Goal: Information Seeking & Learning: Find specific fact

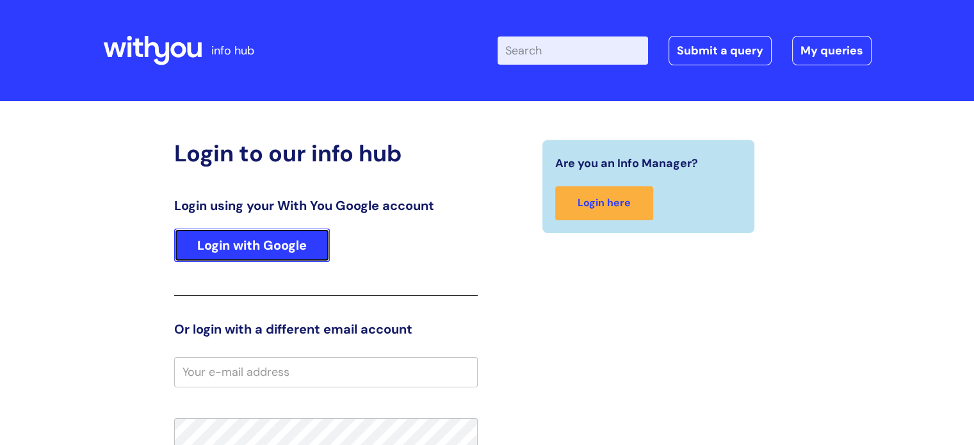
drag, startPoint x: 270, startPoint y: 248, endPoint x: 143, endPoint y: 247, distance: 127.4
click at [270, 247] on link "Login with Google" at bounding box center [252, 245] width 156 height 33
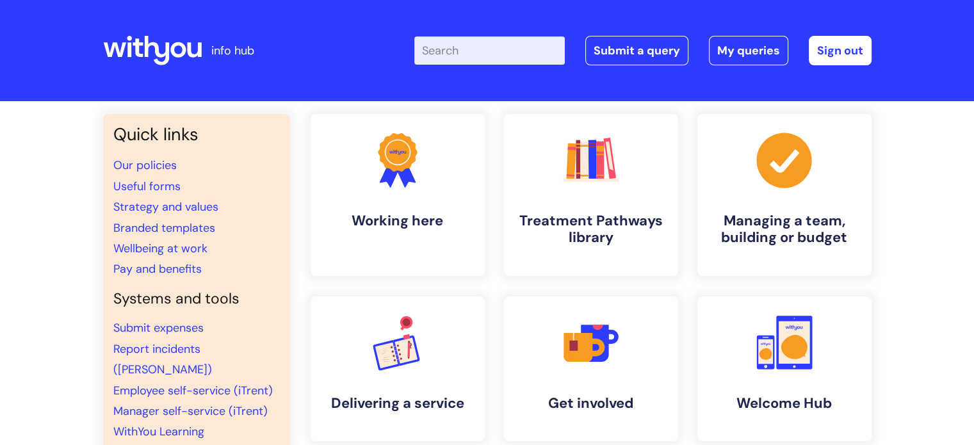
click at [508, 53] on input "Enter your search term here..." at bounding box center [489, 50] width 150 height 28
type input "awareness moments"
click button "Search" at bounding box center [0, 0] width 0 height 0
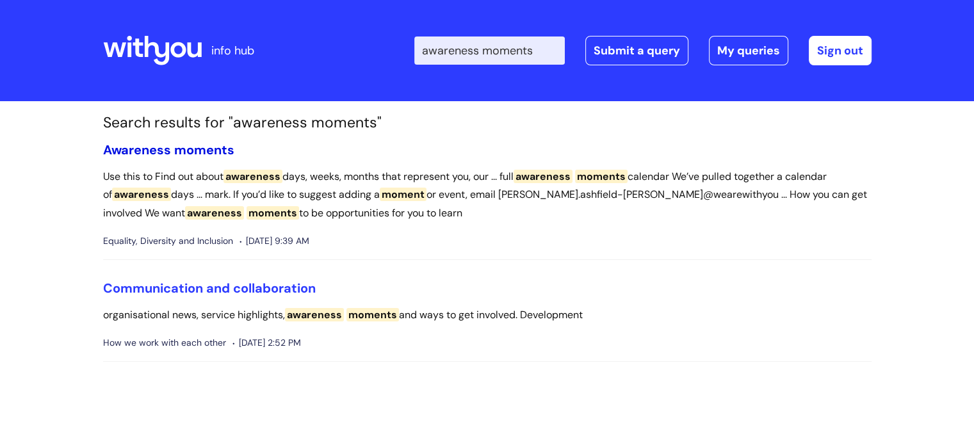
click at [158, 149] on span "Awareness" at bounding box center [137, 150] width 68 height 17
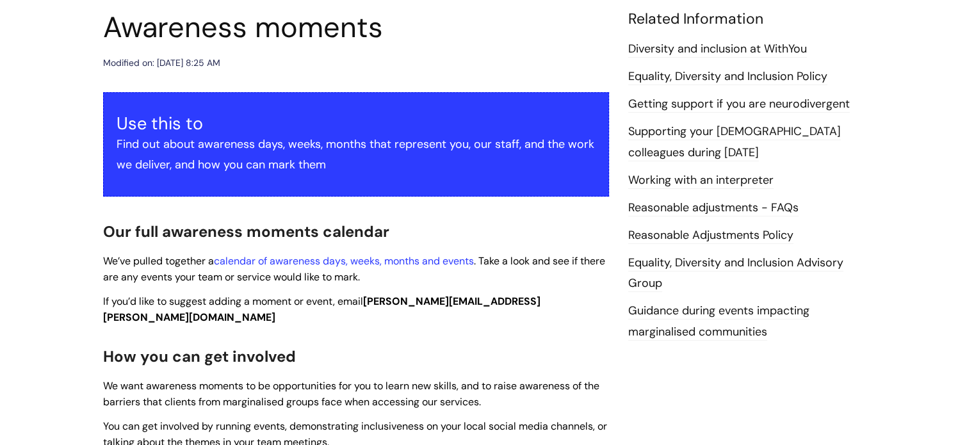
scroll to position [128, 0]
